Goal: Information Seeking & Learning: Learn about a topic

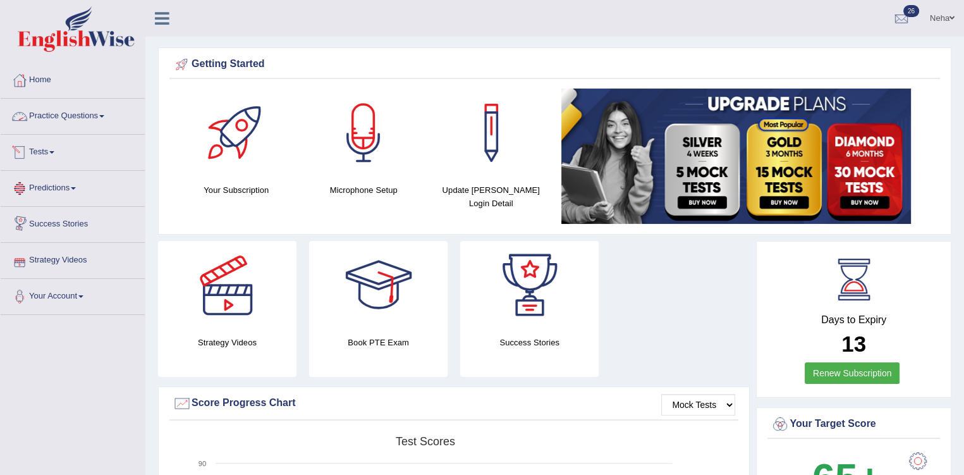
click at [59, 121] on link "Practice Questions" at bounding box center [73, 115] width 144 height 32
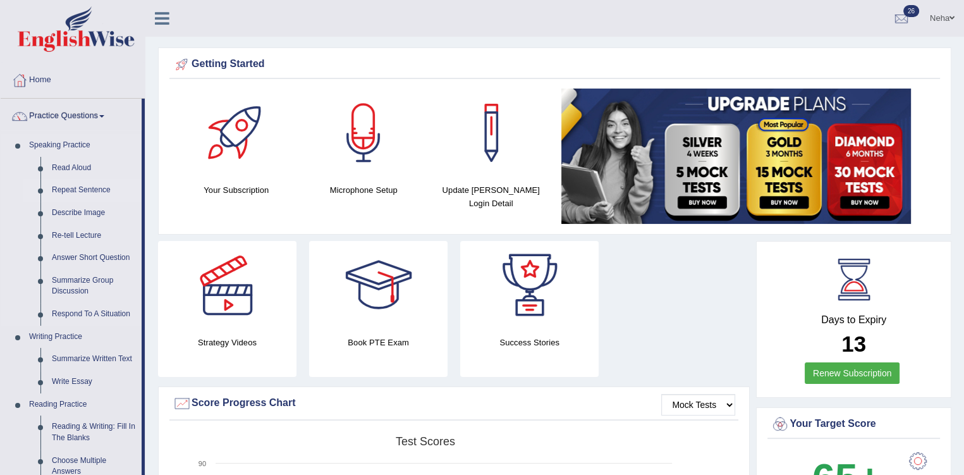
click at [97, 190] on link "Repeat Sentence" at bounding box center [93, 190] width 95 height 23
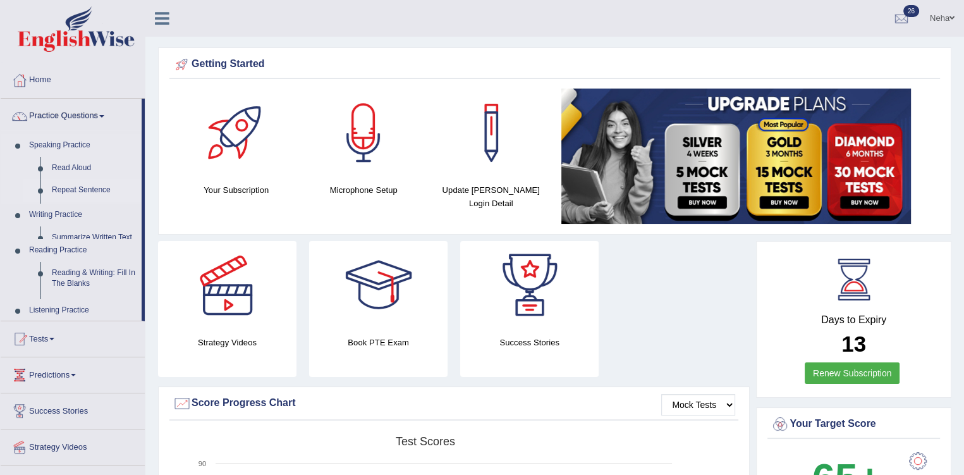
click at [46, 179] on link "Repeat Sentence" at bounding box center [93, 190] width 95 height 23
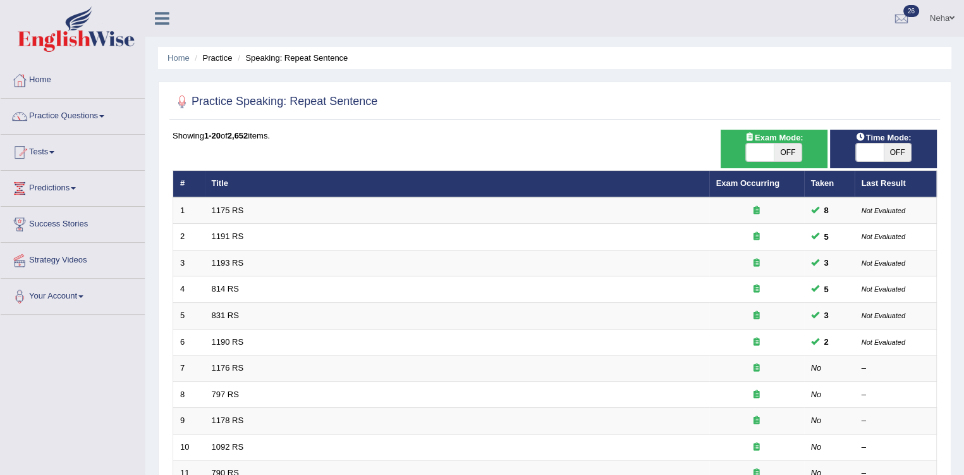
click at [104, 117] on span at bounding box center [101, 116] width 5 height 3
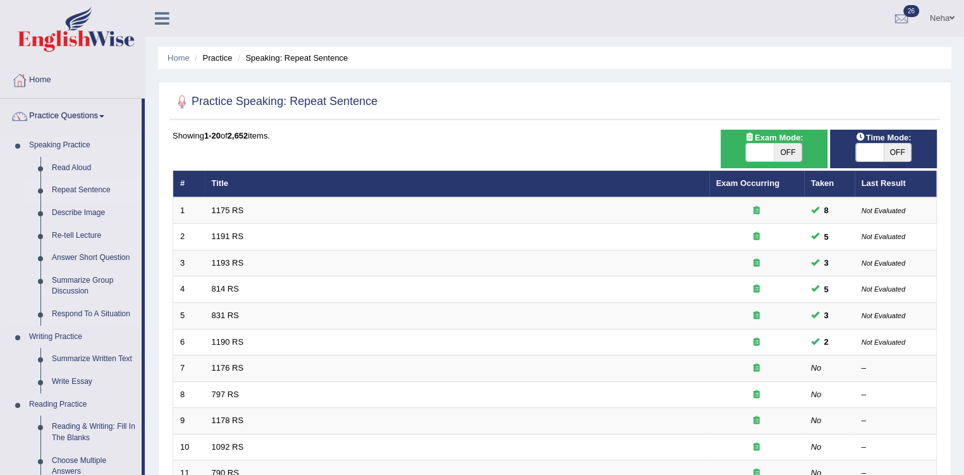
click at [67, 186] on link "Repeat Sentence" at bounding box center [93, 190] width 95 height 23
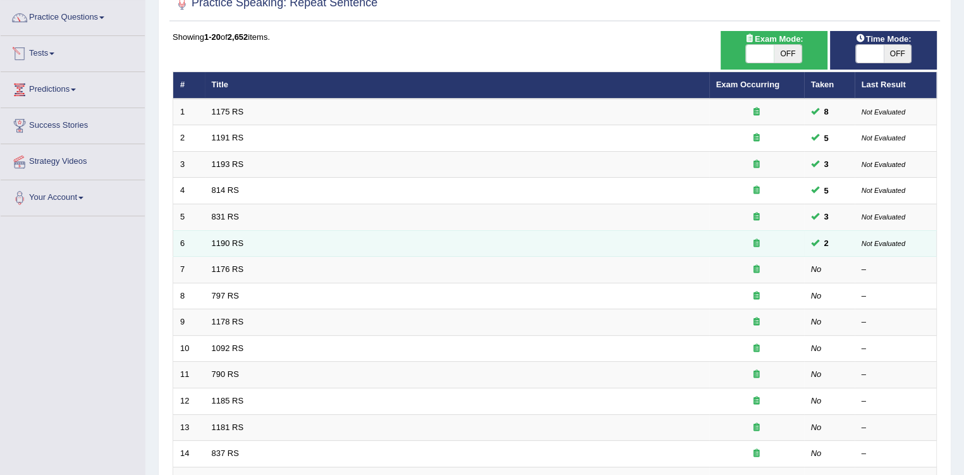
scroll to position [101, 0]
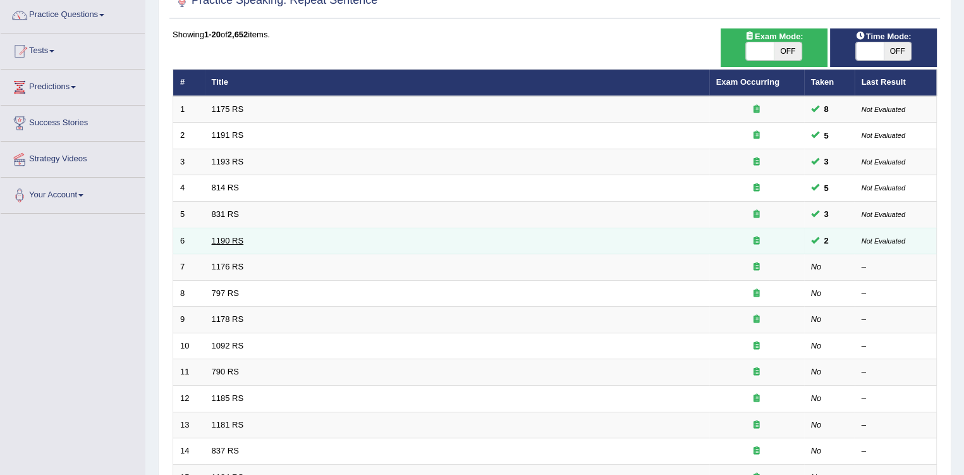
click at [234, 241] on link "1190 RS" at bounding box center [228, 240] width 32 height 9
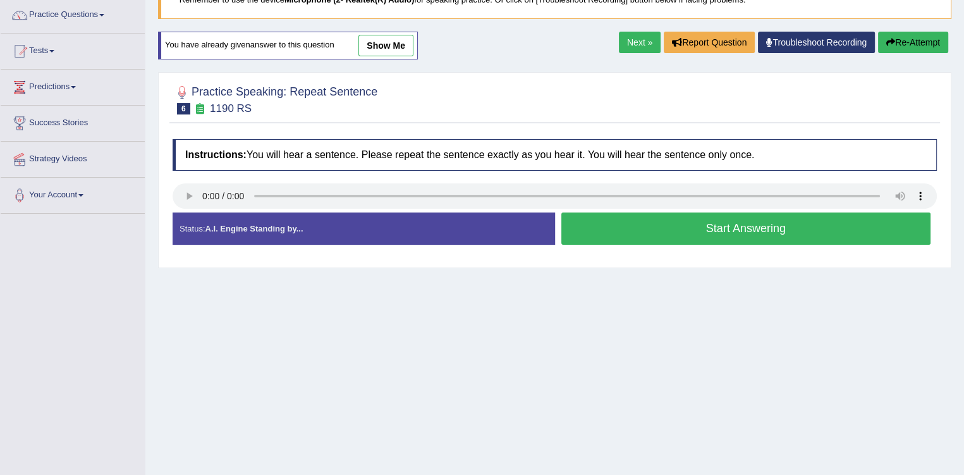
scroll to position [104, 0]
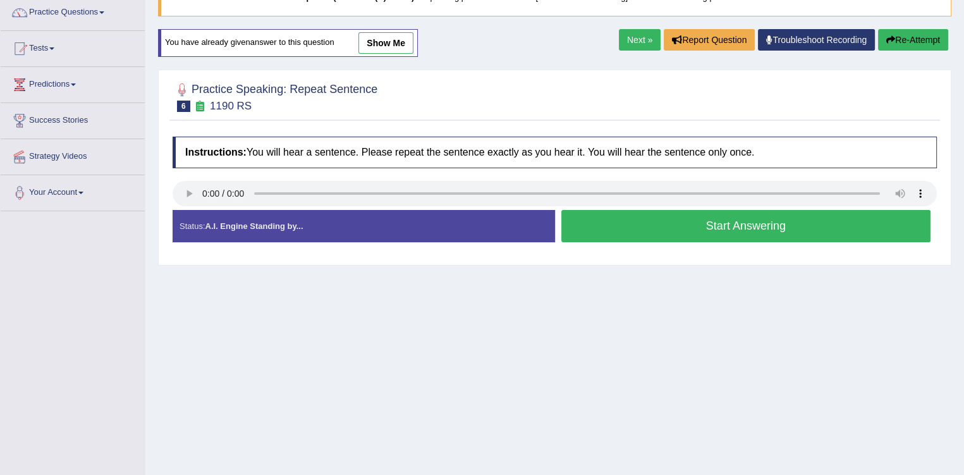
click at [896, 40] on button "Re-Attempt" at bounding box center [913, 39] width 70 height 21
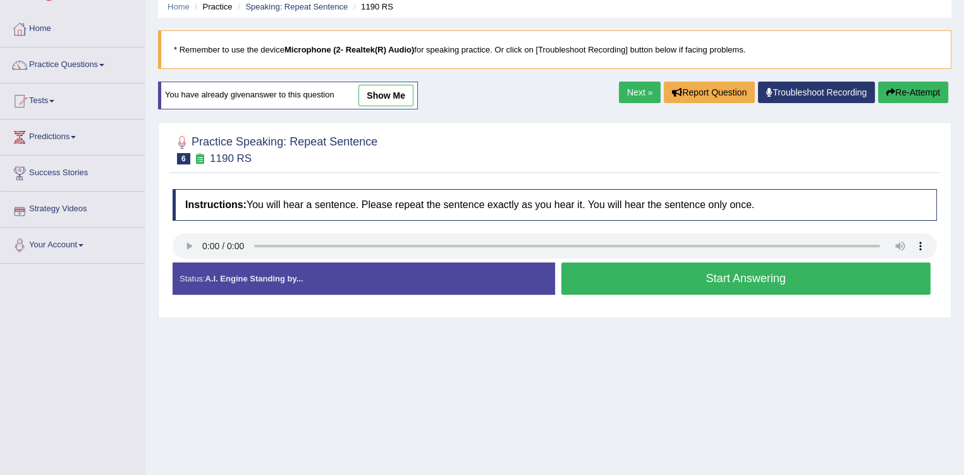
scroll to position [52, 0]
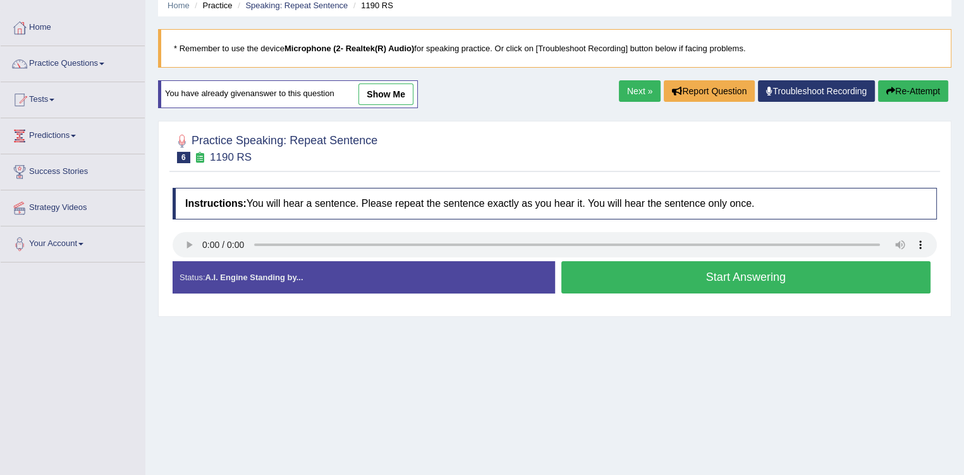
click at [733, 270] on button "Start Answering" at bounding box center [746, 277] width 370 height 32
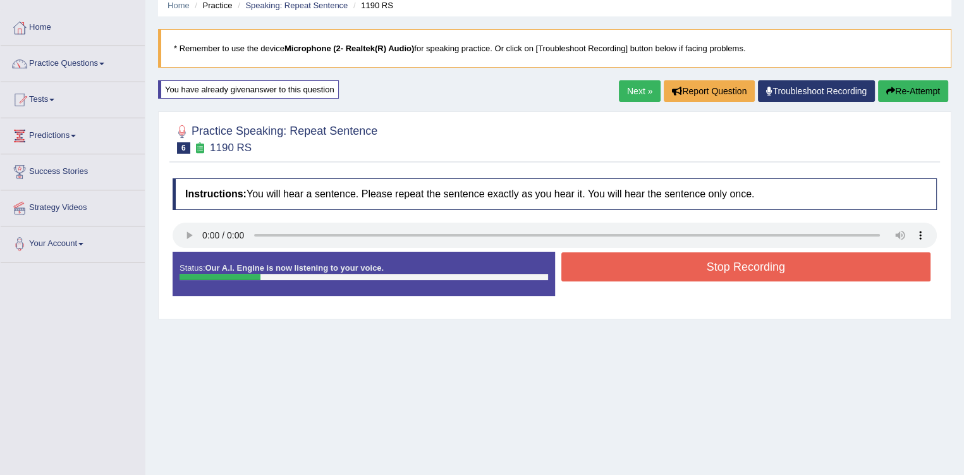
click at [894, 89] on button "Re-Attempt" at bounding box center [913, 90] width 70 height 21
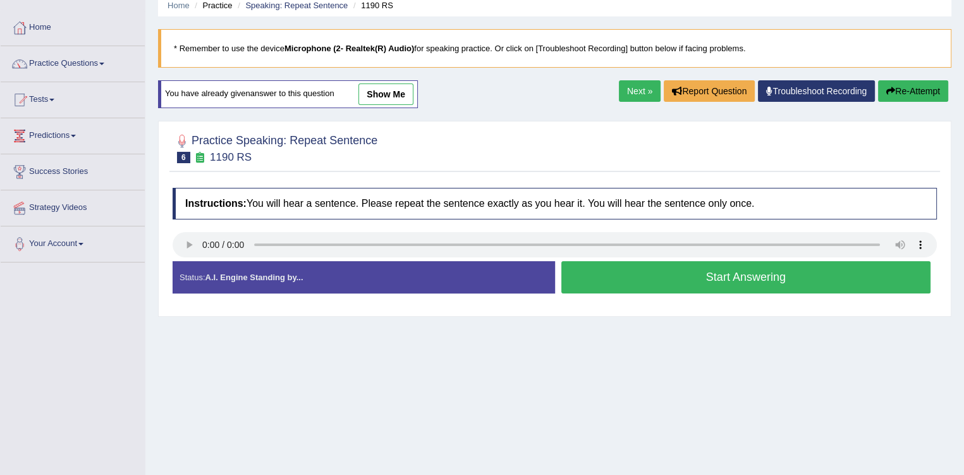
click at [648, 279] on button "Start Answering" at bounding box center [746, 277] width 370 height 32
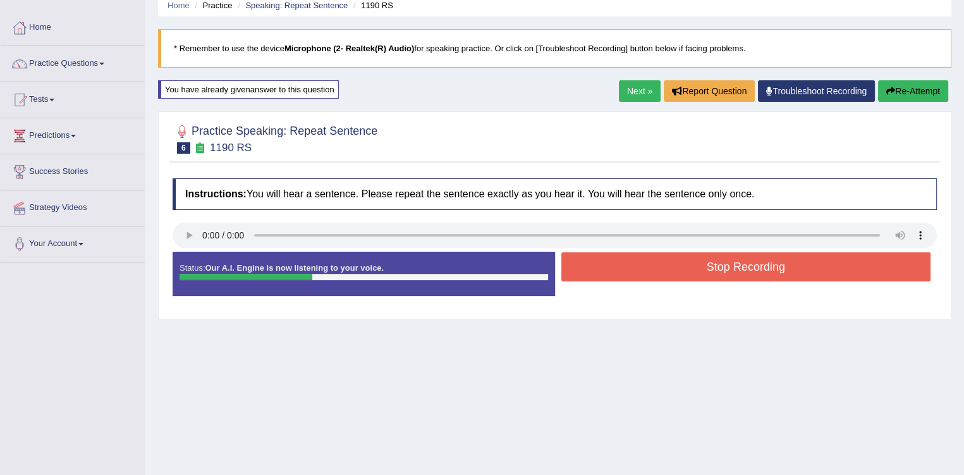
click at [654, 274] on button "Stop Recording" at bounding box center [746, 266] width 370 height 29
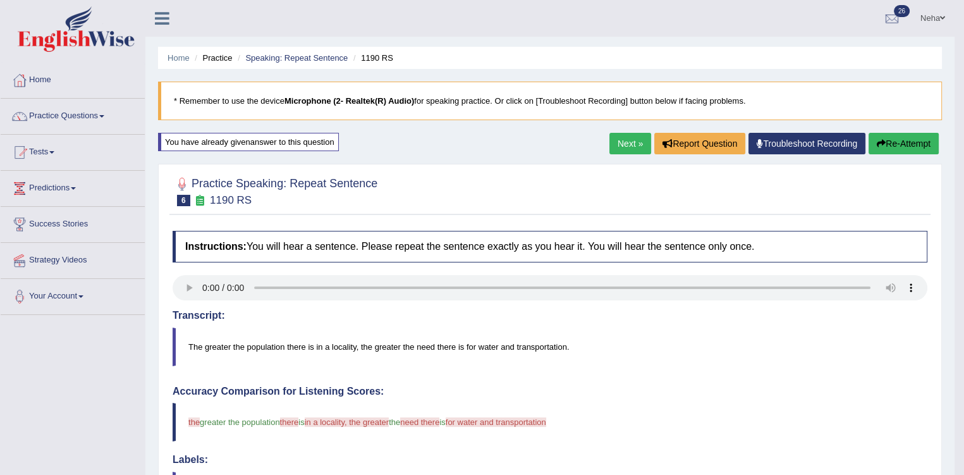
click at [625, 140] on link "Next »" at bounding box center [630, 143] width 42 height 21
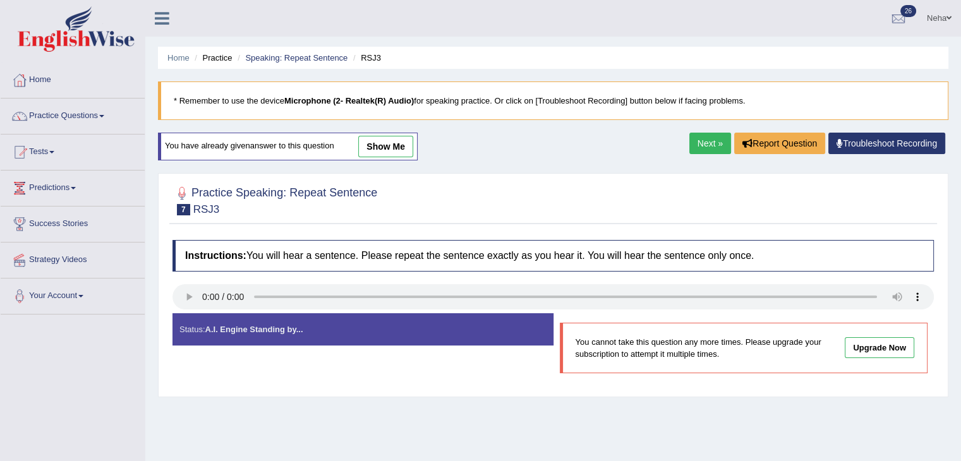
click at [705, 141] on link "Next »" at bounding box center [710, 143] width 42 height 21
click at [715, 143] on link "Next »" at bounding box center [710, 143] width 42 height 21
